Goal: Use online tool/utility: Use online tool/utility

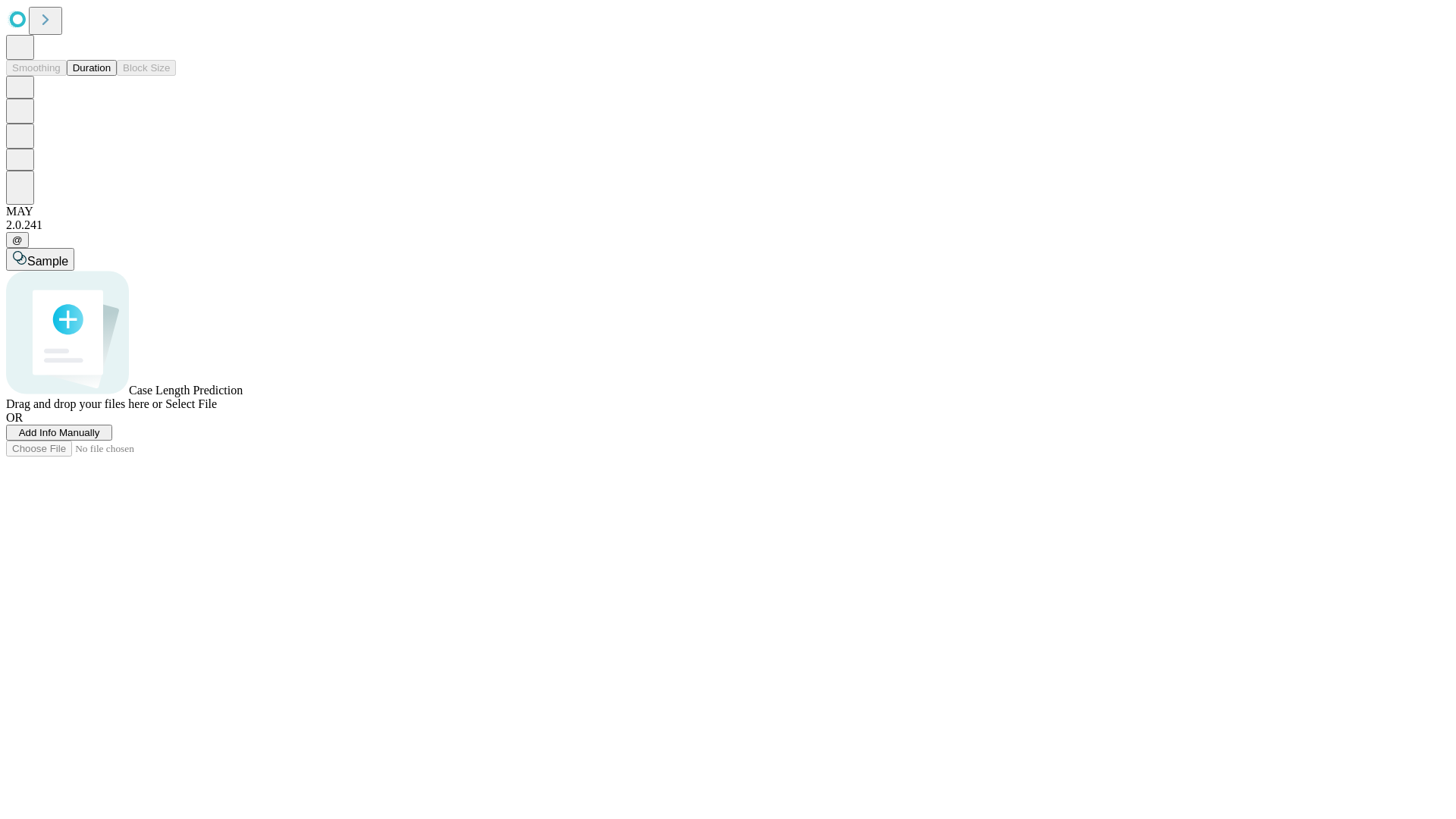
click at [111, 76] on button "Duration" at bounding box center [92, 68] width 50 height 16
click at [100, 438] on span "Add Info Manually" at bounding box center [59, 433] width 81 height 12
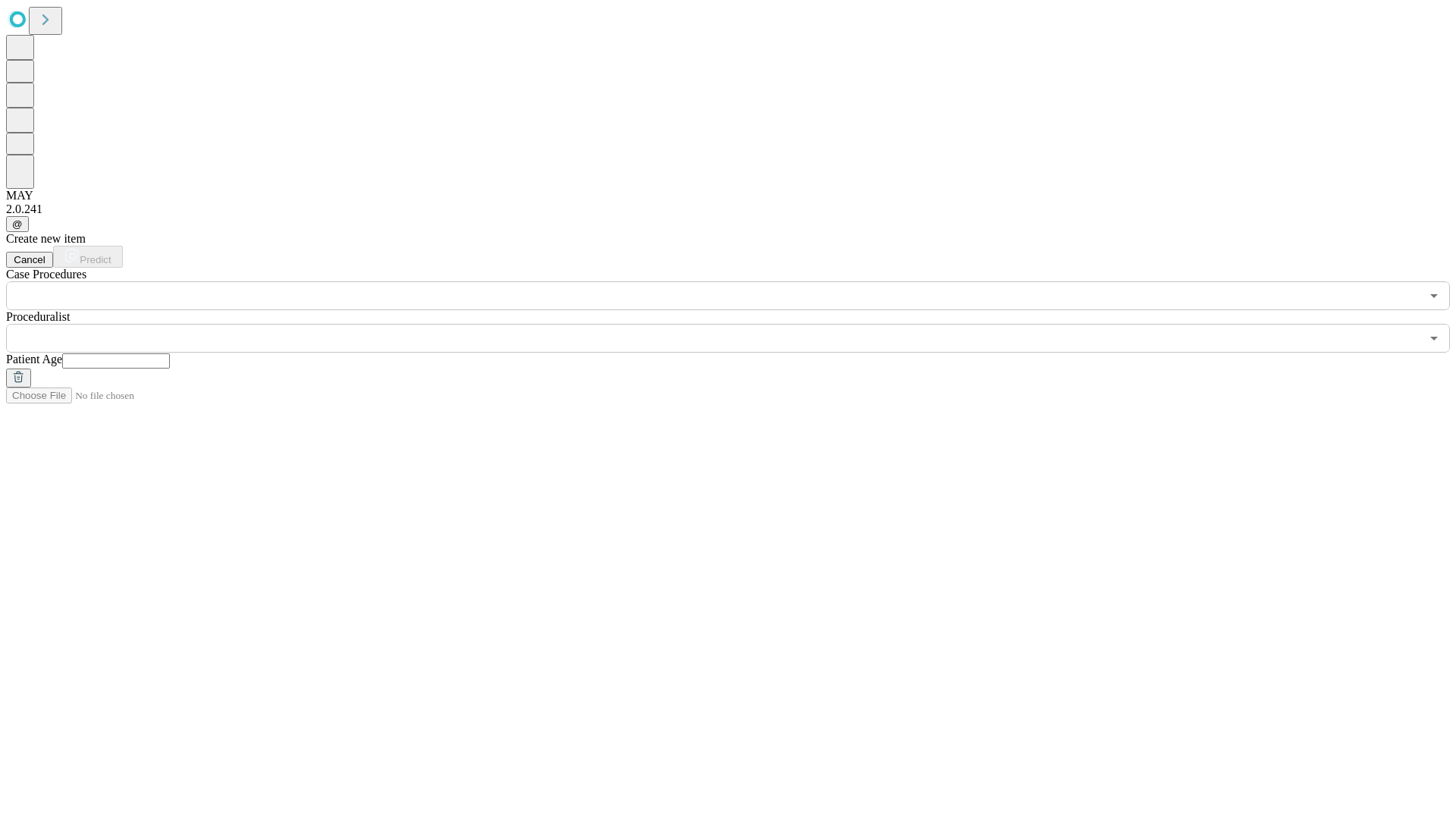
click at [170, 353] on input "text" at bounding box center [116, 361] width 107 height 15
type input "**"
click at [738, 324] on input "text" at bounding box center [713, 338] width 1415 height 29
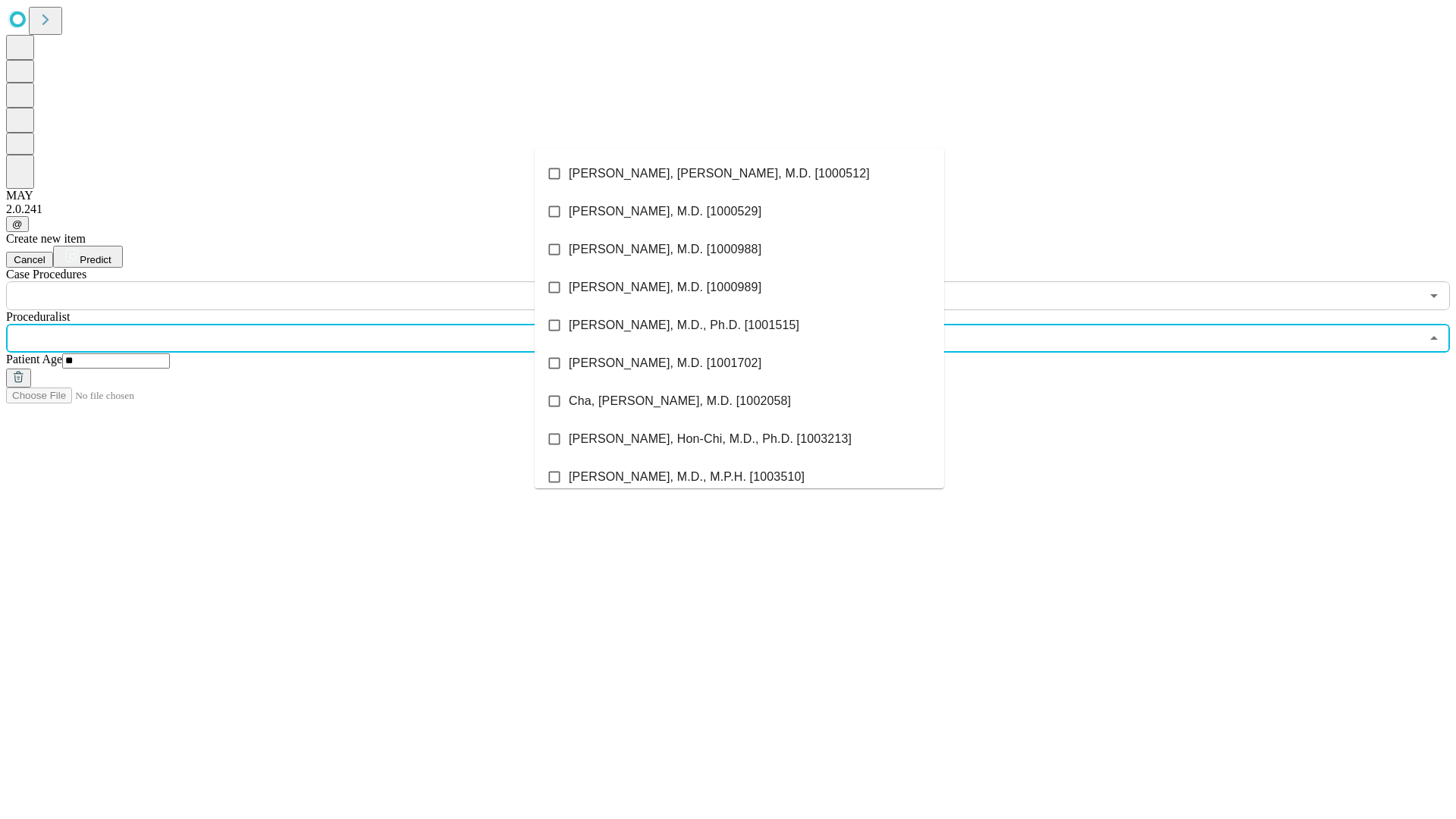
click at [739, 173] on li "[PERSON_NAME], [PERSON_NAME], M.D. [1000512]" at bounding box center [739, 173] width 410 height 38
click at [319, 282] on input "text" at bounding box center [713, 296] width 1415 height 29
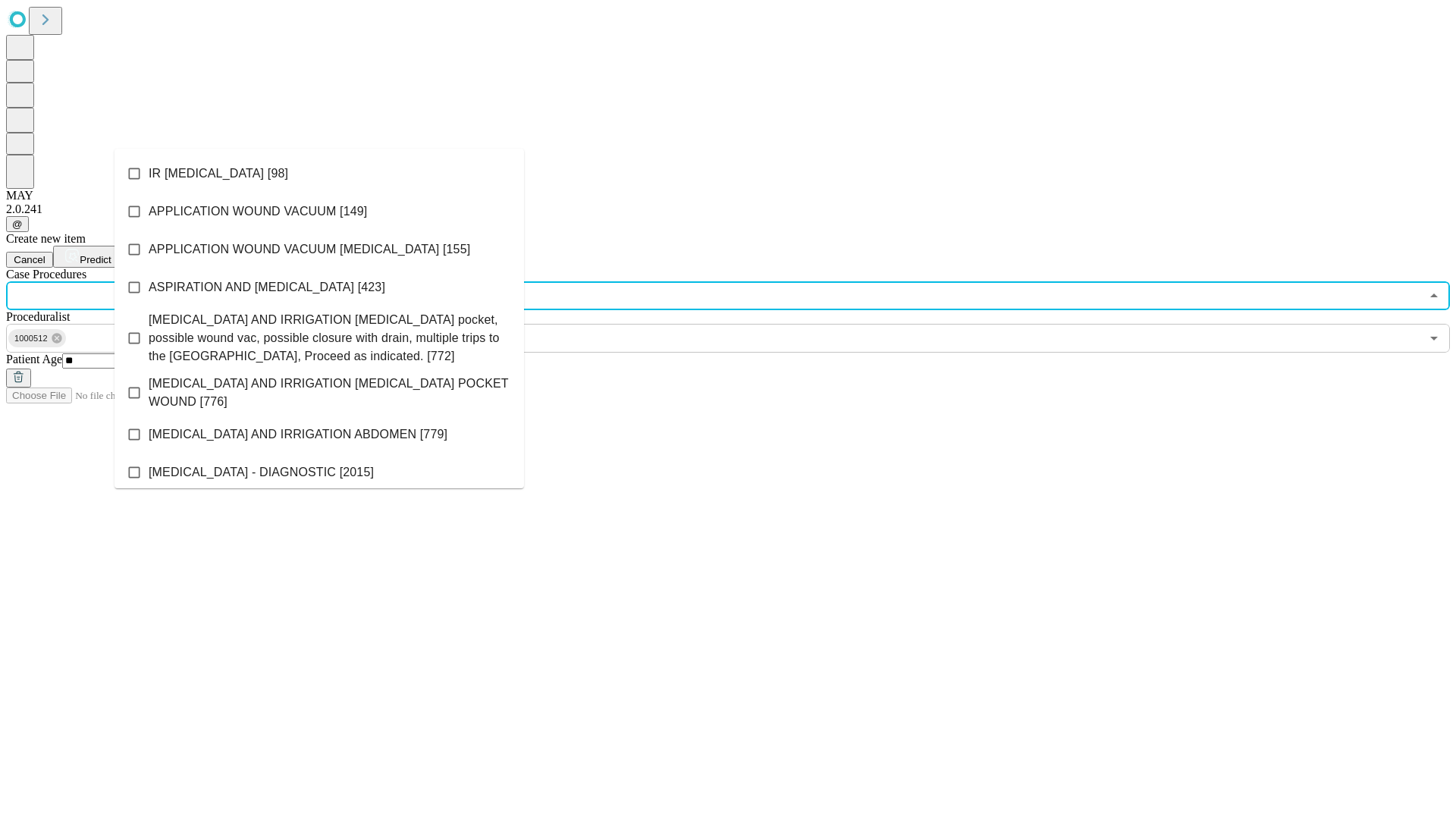
click at [320, 173] on li "IR [MEDICAL_DATA] [98]" at bounding box center [320, 173] width 410 height 38
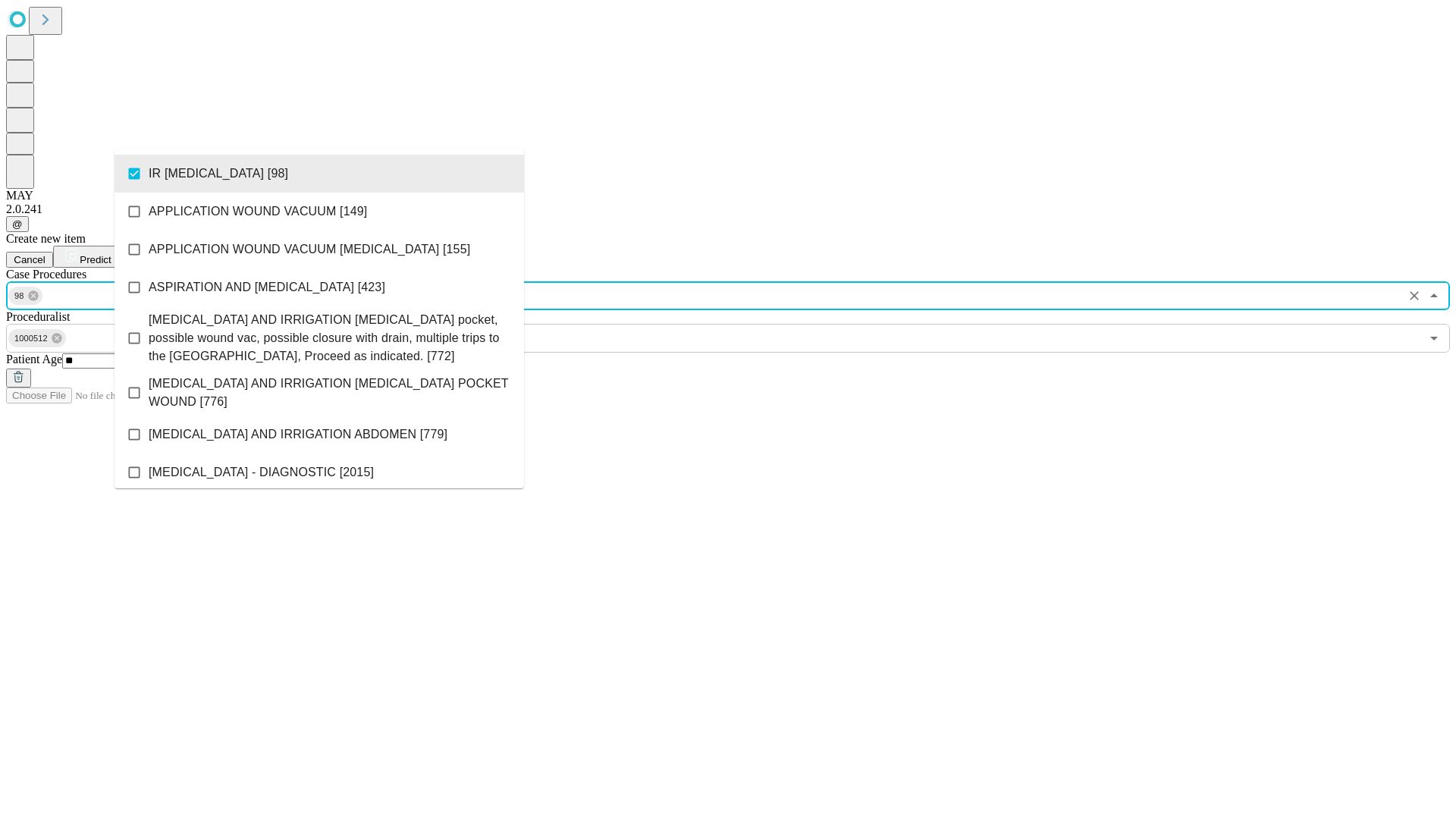
click at [111, 254] on span "Predict" at bounding box center [95, 260] width 31 height 12
